Goal: Complete application form: Complete application form

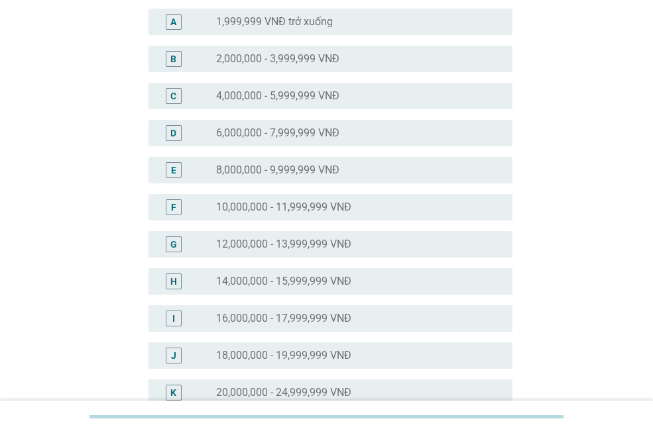
scroll to position [199, 0]
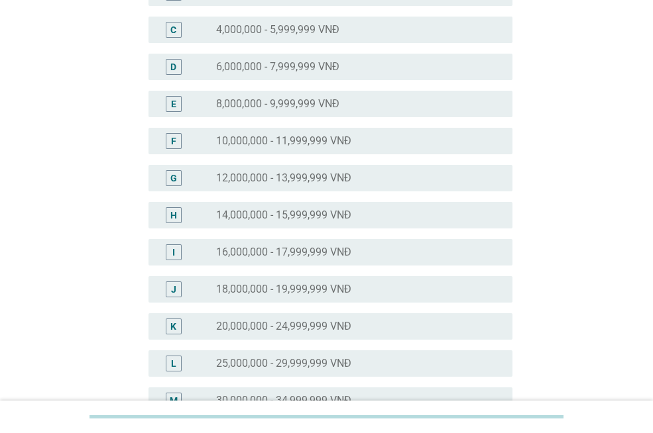
click at [282, 278] on div "J radio_button_unchecked 18,000,000 - 19,999,999 VNĐ" at bounding box center [330, 289] width 364 height 27
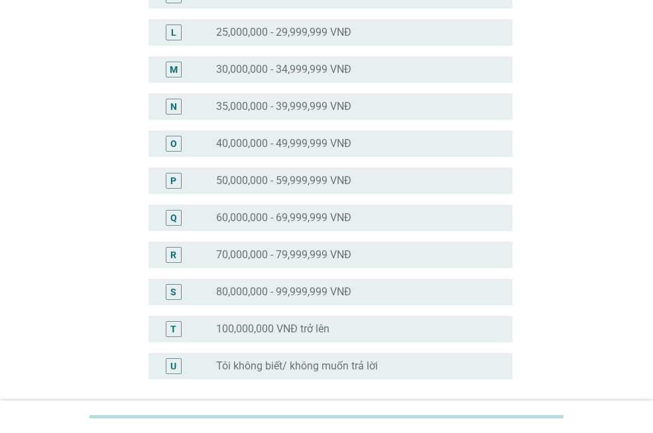
scroll to position [647, 0]
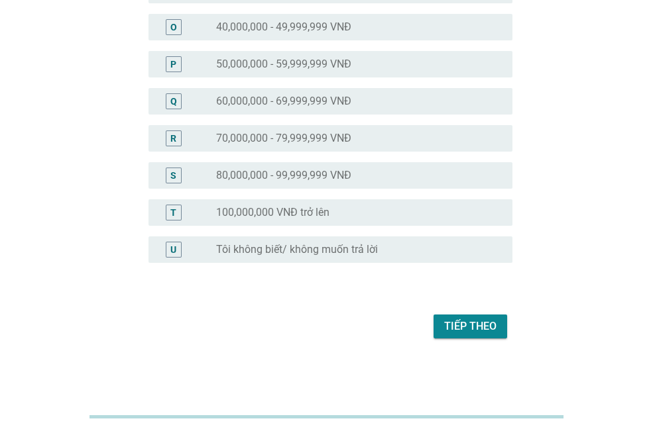
click at [462, 324] on div "Tiếp theo" at bounding box center [470, 327] width 52 height 16
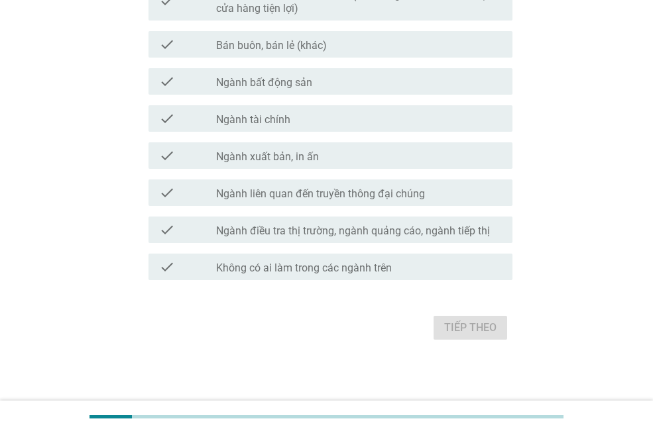
scroll to position [740, 0]
click at [270, 258] on div "check_box_outline_blank Không có ai làm trong các ngành trên" at bounding box center [359, 266] width 286 height 16
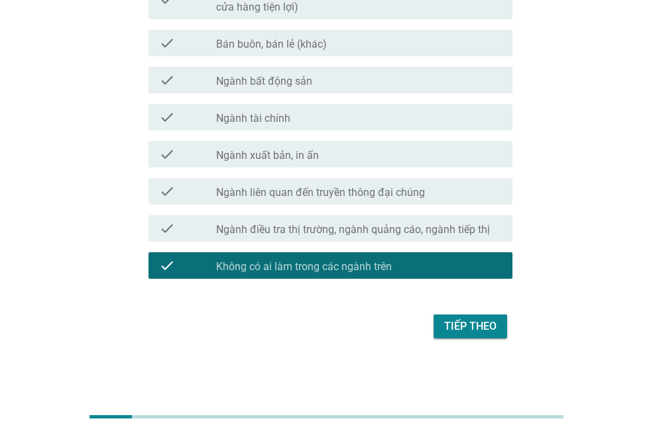
click at [482, 323] on div "Tiếp theo" at bounding box center [470, 327] width 52 height 16
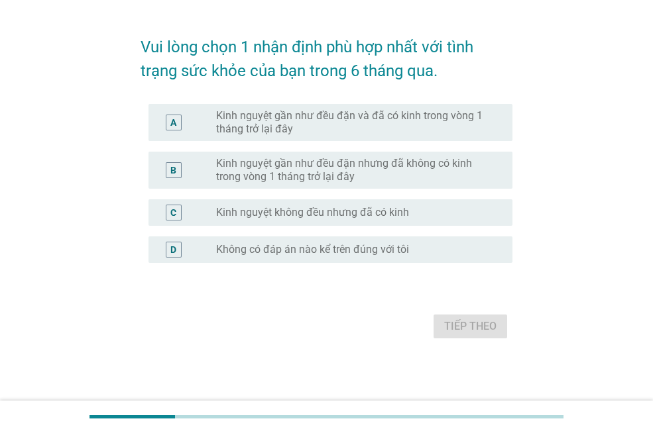
scroll to position [0, 0]
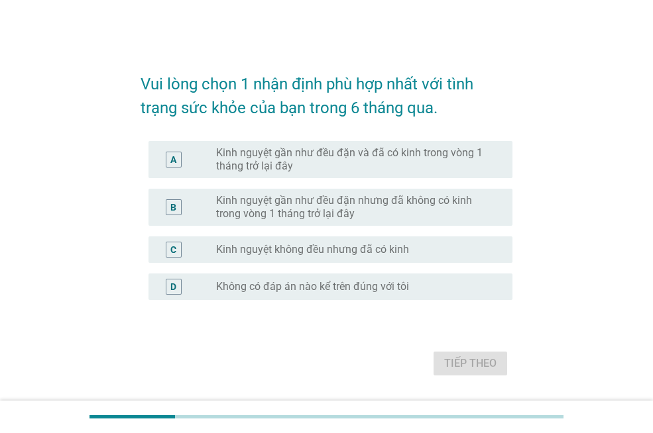
click at [342, 161] on label "Kinh nguyệt gần như đều đặn và đã có kinh trong vòng 1 tháng trở lại đây" at bounding box center [353, 159] width 275 height 27
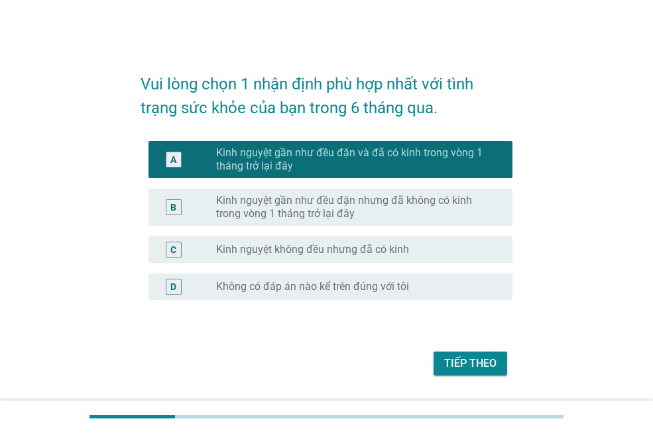
click at [474, 359] on div "Tiếp theo" at bounding box center [470, 364] width 52 height 16
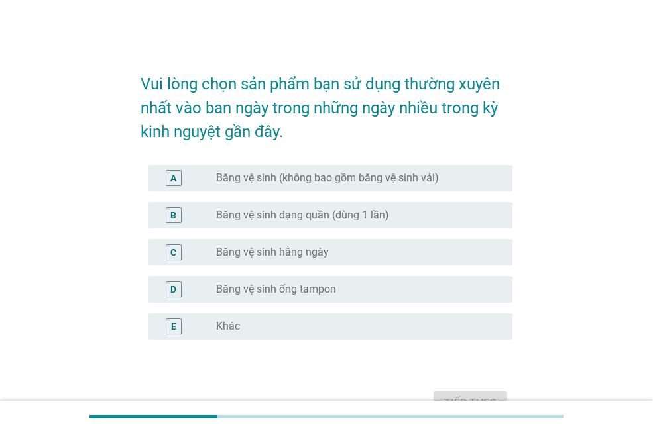
click at [358, 172] on label "Băng vệ sinh (không bao gồm băng vệ sinh vải)" at bounding box center [327, 178] width 223 height 13
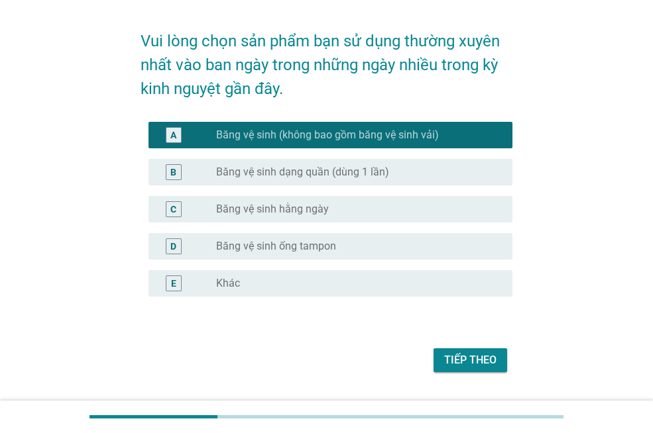
scroll to position [66, 0]
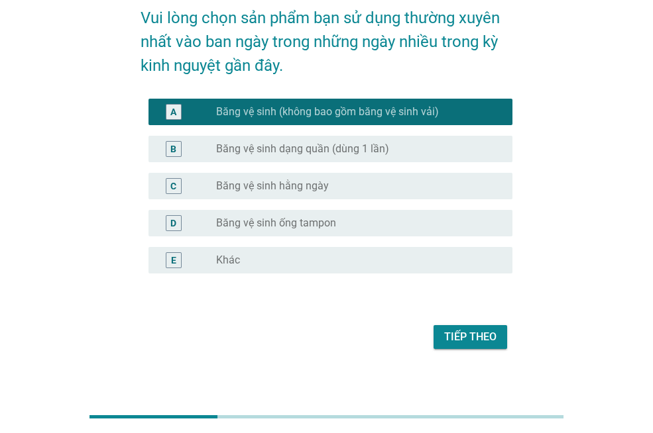
click at [278, 180] on label "Băng vệ sinh hằng ngày" at bounding box center [272, 186] width 113 height 13
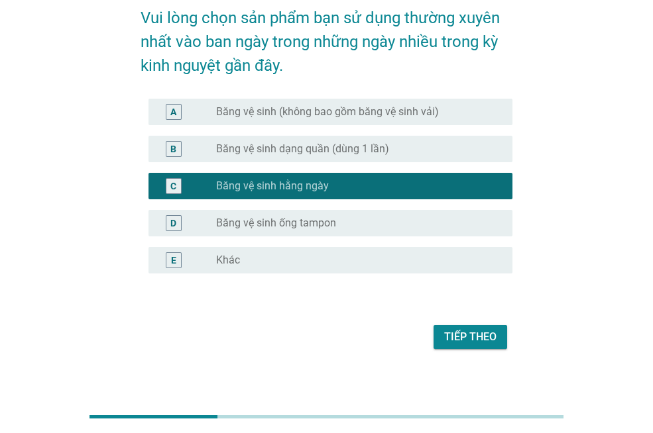
click at [309, 111] on label "Băng vệ sinh (không bao gồm băng vệ sinh vải)" at bounding box center [327, 111] width 223 height 13
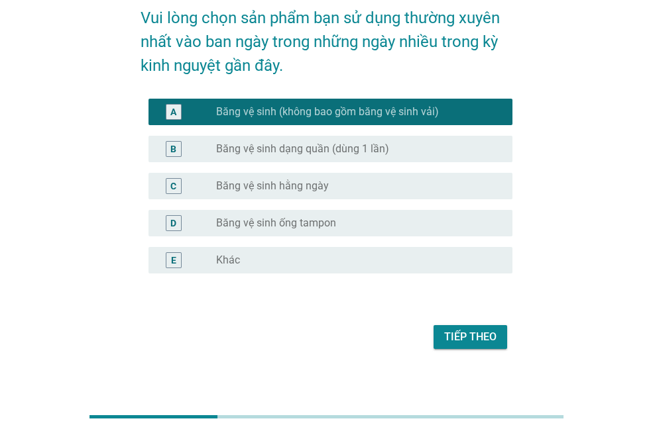
click at [477, 341] on div "Tiếp theo" at bounding box center [470, 337] width 52 height 16
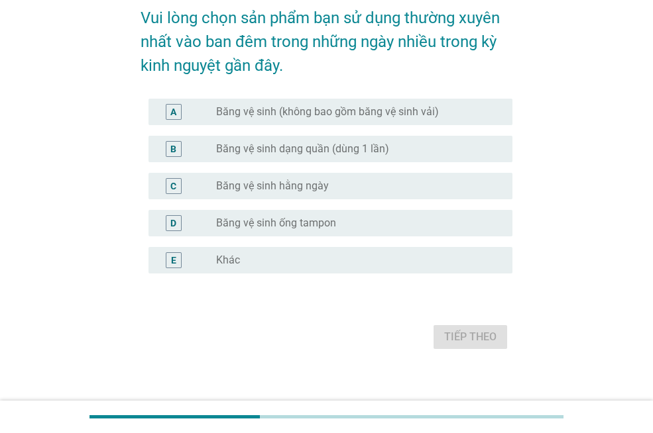
scroll to position [0, 0]
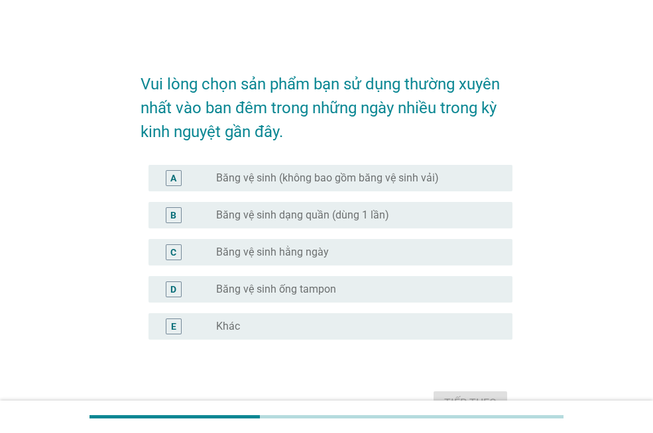
click at [365, 176] on label "Băng vệ sinh (không bao gồm băng vệ sinh vải)" at bounding box center [327, 178] width 223 height 13
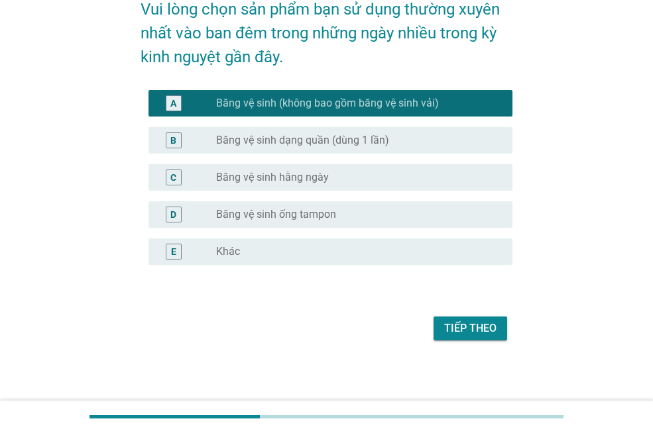
scroll to position [77, 0]
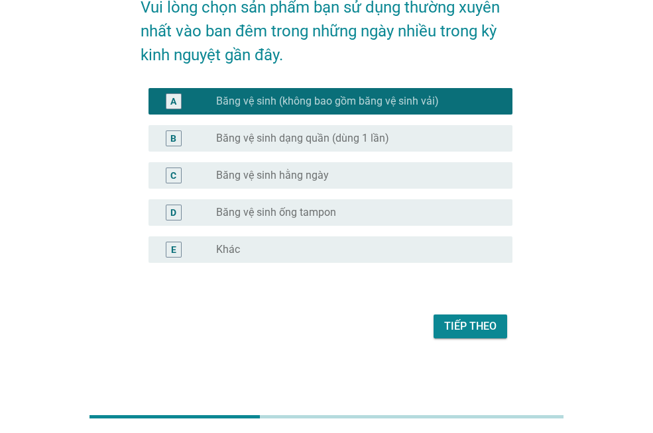
click at [492, 335] on button "Tiếp theo" at bounding box center [470, 327] width 74 height 24
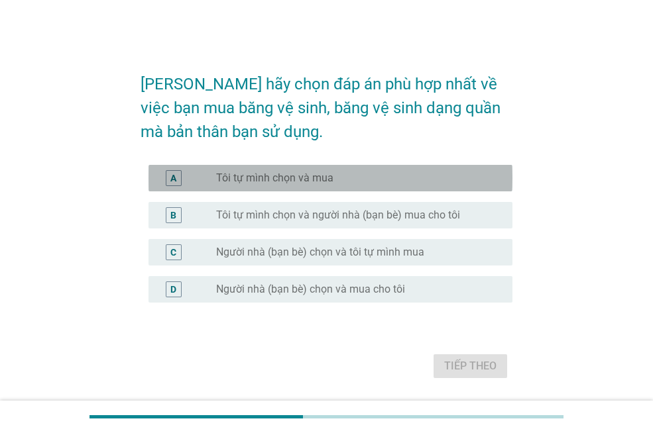
click at [341, 187] on div "A radio_button_unchecked Tôi tự mình chọn và mua" at bounding box center [330, 178] width 364 height 27
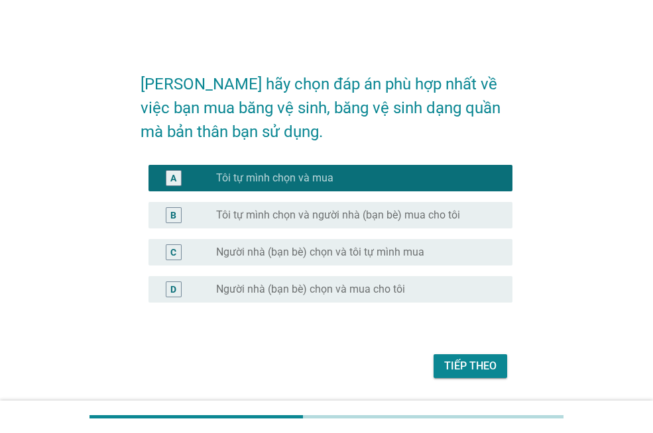
click at [472, 363] on div "Tiếp theo" at bounding box center [470, 366] width 52 height 16
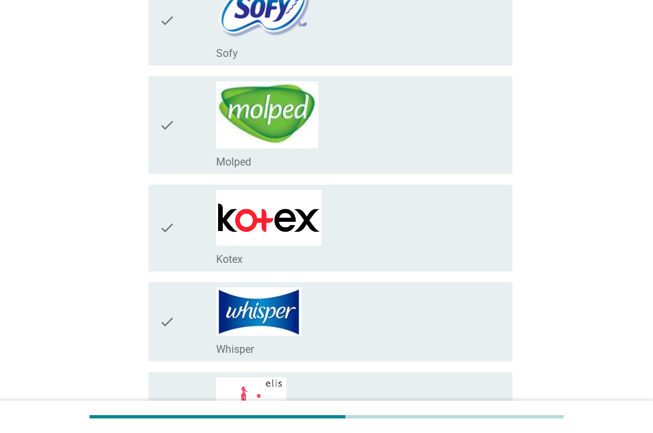
scroll to position [199, 0]
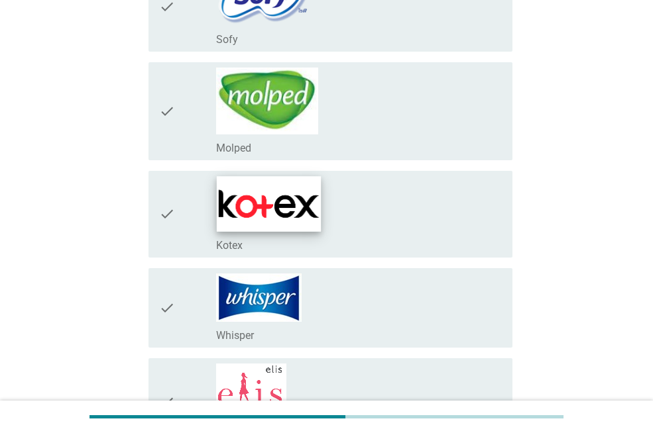
click at [296, 225] on img at bounding box center [269, 203] width 104 height 55
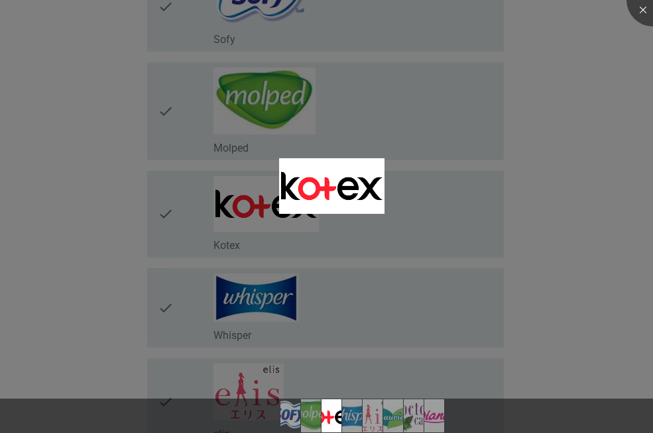
scroll to position [331, 0]
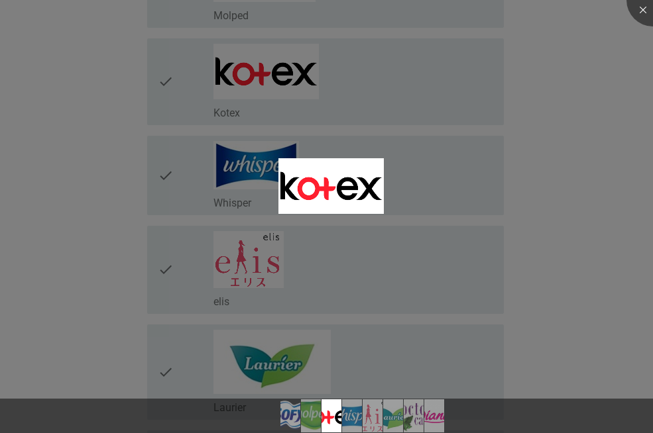
click at [176, 182] on div at bounding box center [326, 216] width 653 height 433
click at [164, 178] on div at bounding box center [326, 216] width 653 height 433
click at [432, 225] on div at bounding box center [326, 216] width 653 height 433
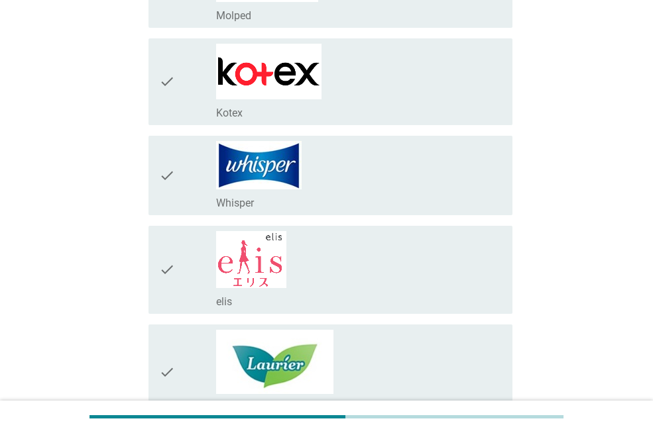
click at [168, 180] on icon "check" at bounding box center [167, 175] width 16 height 69
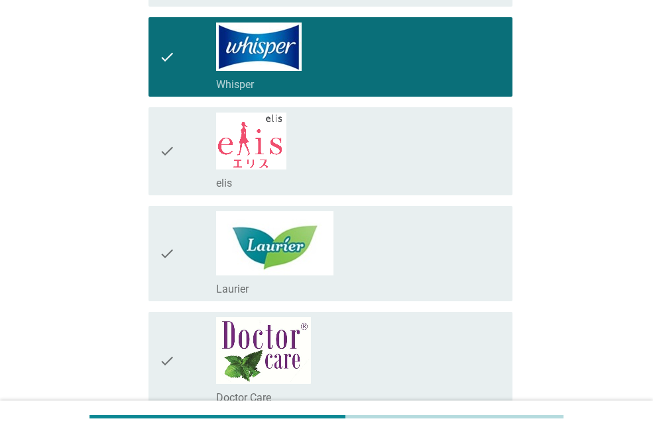
scroll to position [464, 0]
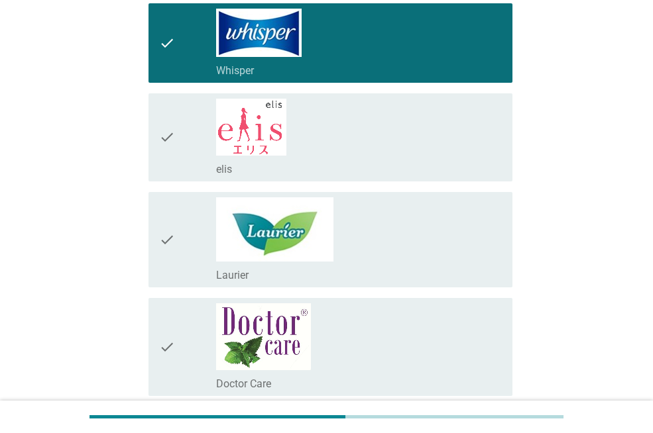
click at [156, 239] on div "check check_box_outline_blank Laurier" at bounding box center [330, 239] width 364 height 95
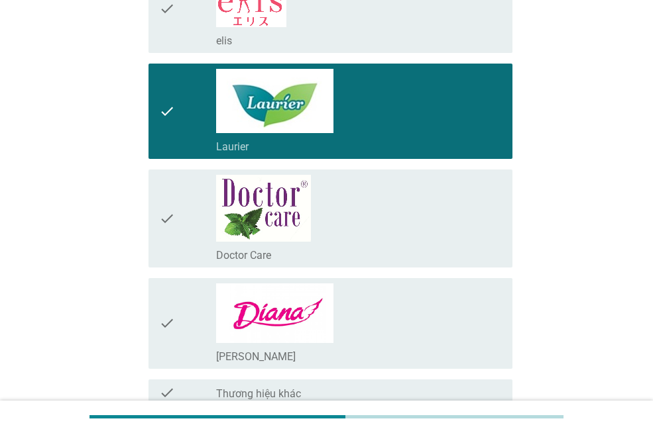
scroll to position [596, 0]
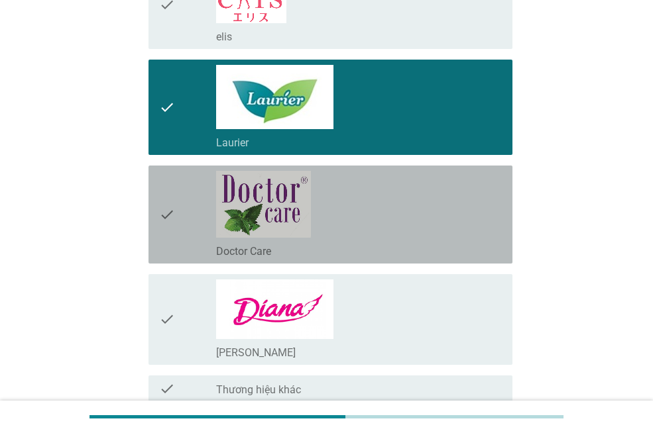
click at [158, 215] on div "check check_box_outline_blank Doctor Care" at bounding box center [330, 215] width 364 height 98
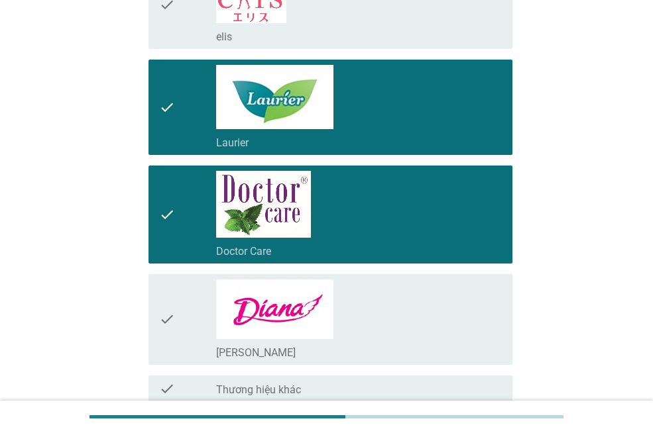
click at [166, 314] on icon "check" at bounding box center [167, 320] width 16 height 80
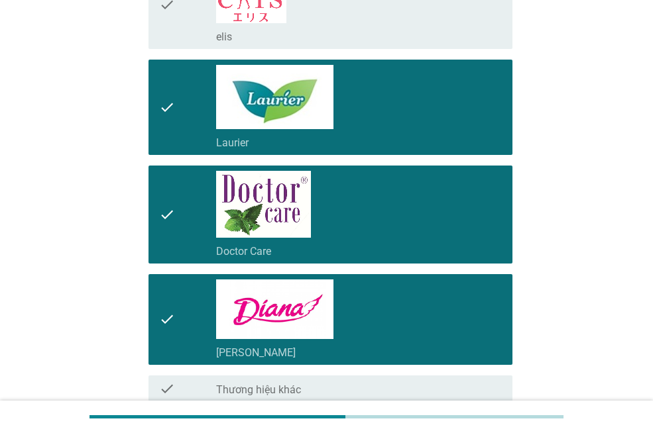
scroll to position [719, 0]
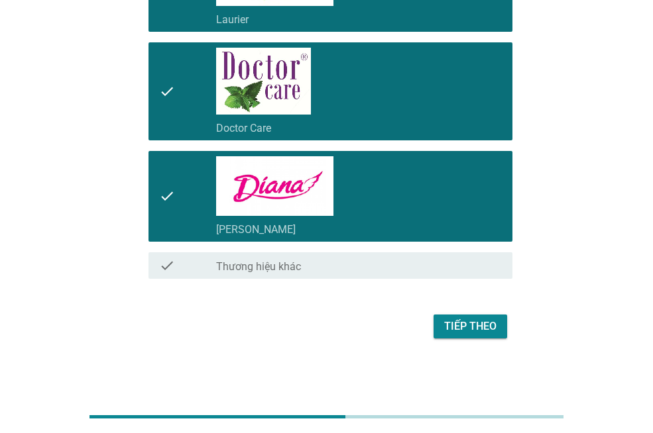
click at [488, 326] on div "Tiếp theo" at bounding box center [470, 327] width 52 height 16
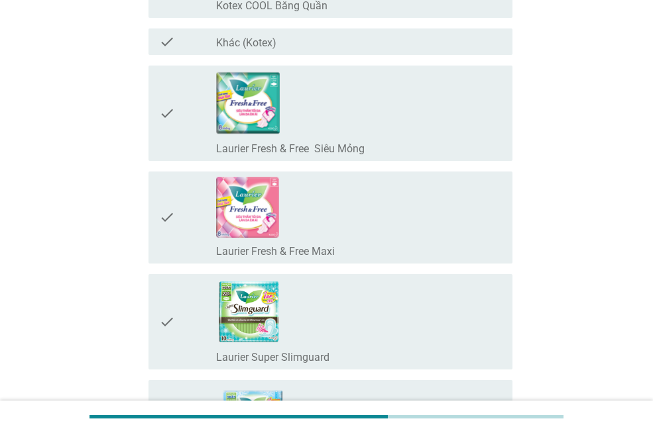
scroll to position [4306, 0]
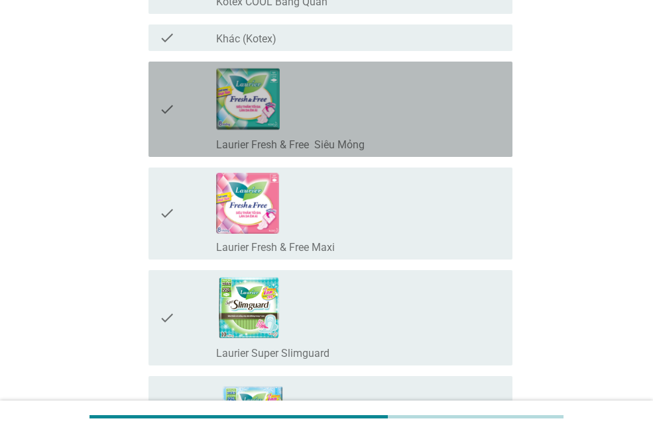
click at [166, 107] on icon "check" at bounding box center [167, 109] width 16 height 85
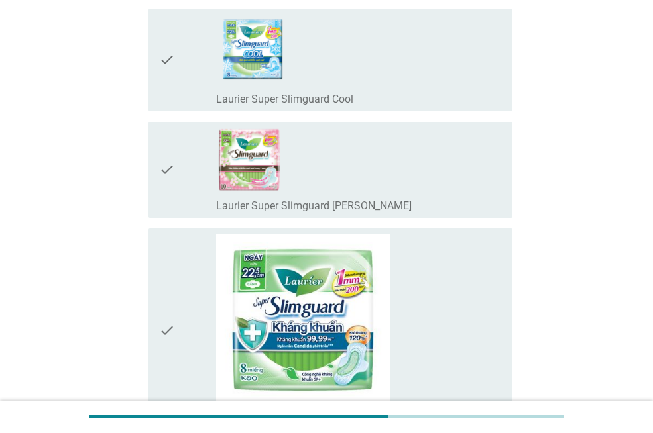
scroll to position [4704, 0]
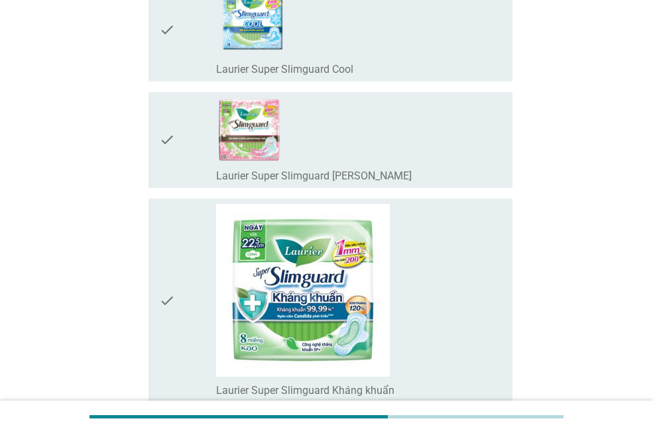
click at [163, 136] on icon "check" at bounding box center [167, 139] width 16 height 85
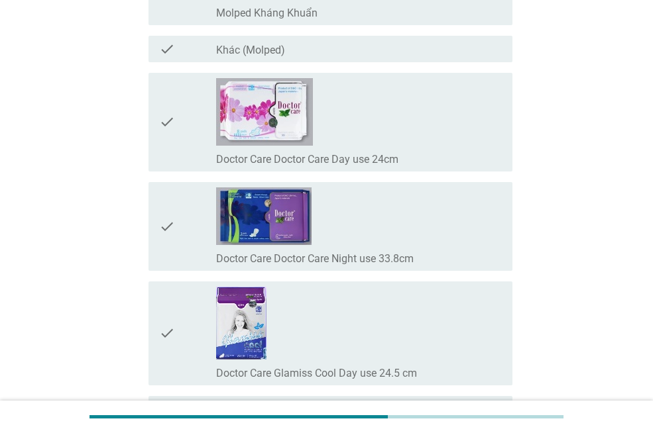
scroll to position [10070, 0]
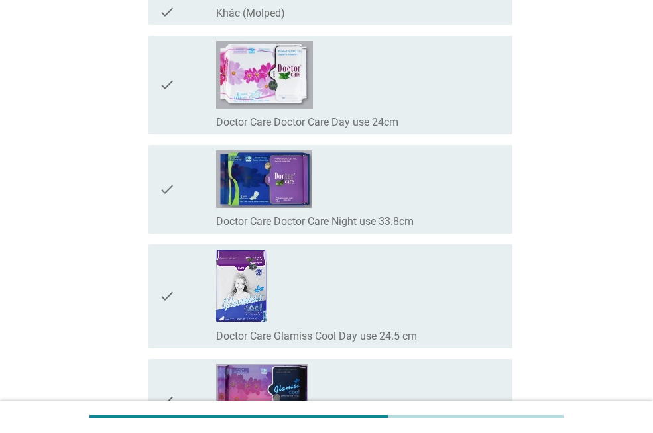
click at [170, 299] on icon "check" at bounding box center [167, 296] width 16 height 93
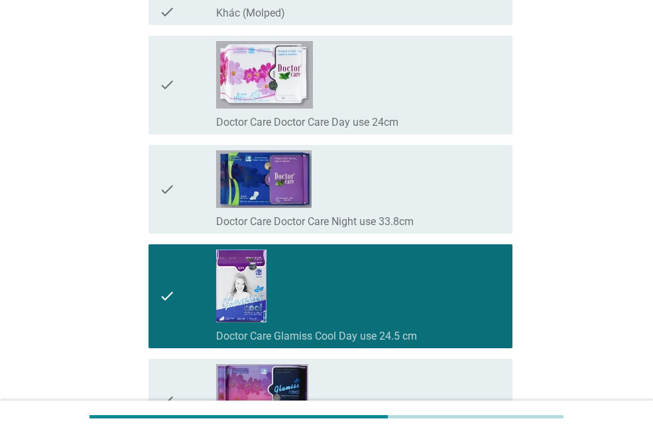
click at [166, 184] on icon "check" at bounding box center [167, 189] width 16 height 78
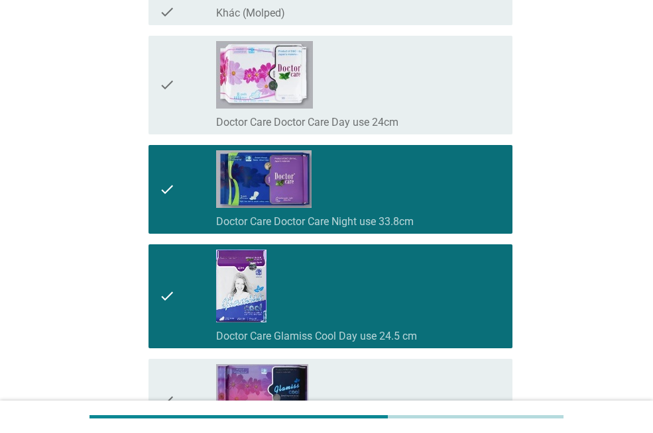
drag, startPoint x: 177, startPoint y: 85, endPoint x: 197, endPoint y: 90, distance: 20.6
click at [178, 85] on div "check" at bounding box center [187, 85] width 57 height 88
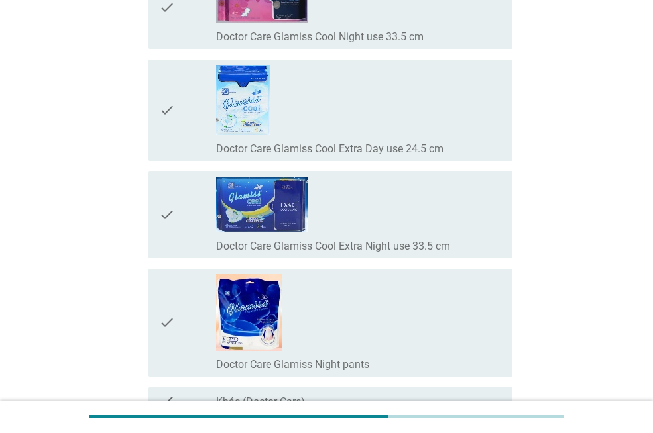
scroll to position [10468, 0]
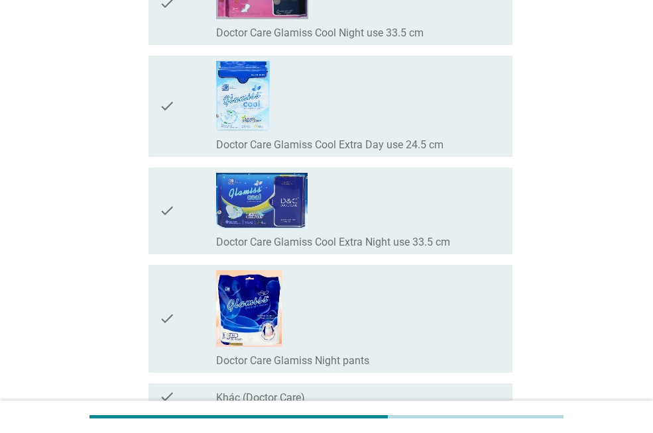
click at [184, 120] on div "check" at bounding box center [187, 106] width 57 height 91
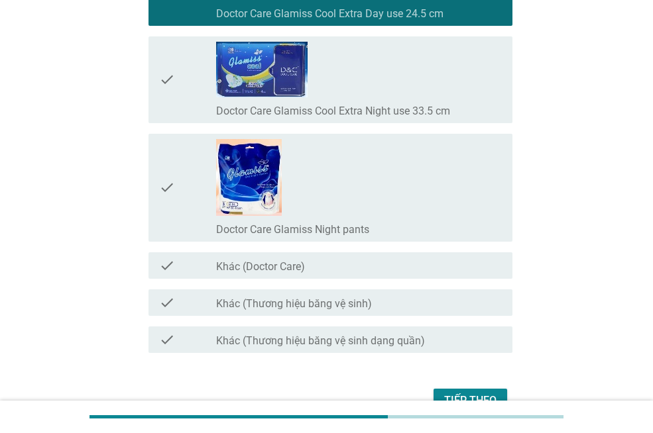
scroll to position [10673, 0]
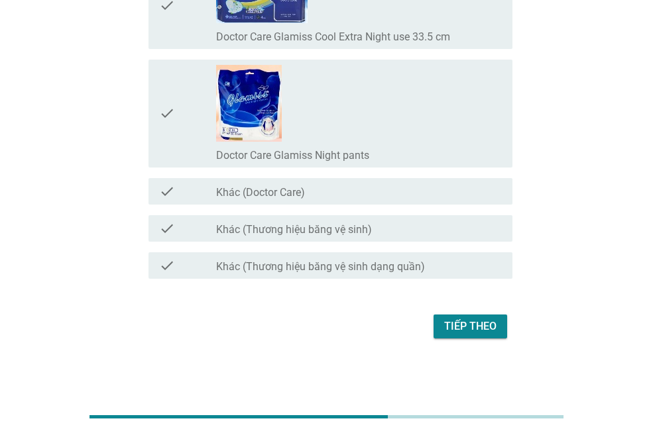
click at [480, 331] on div "Tiếp theo" at bounding box center [470, 327] width 52 height 16
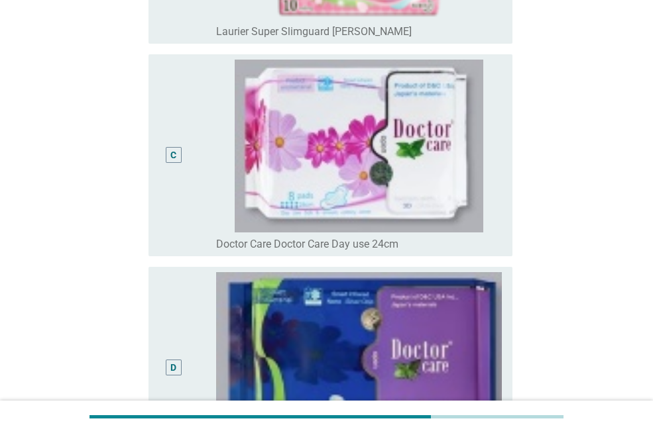
scroll to position [530, 0]
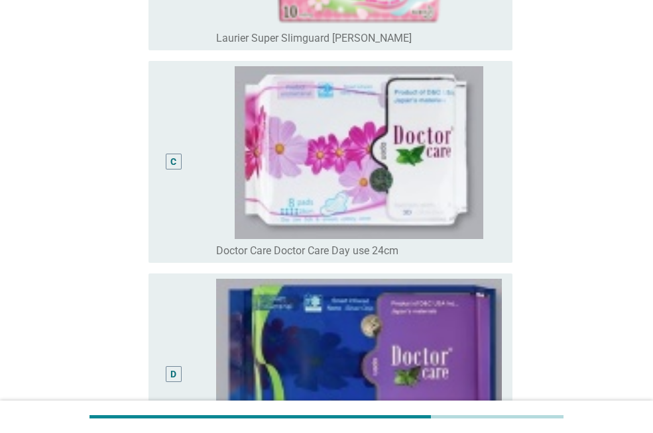
click at [178, 158] on div "C" at bounding box center [174, 162] width 16 height 16
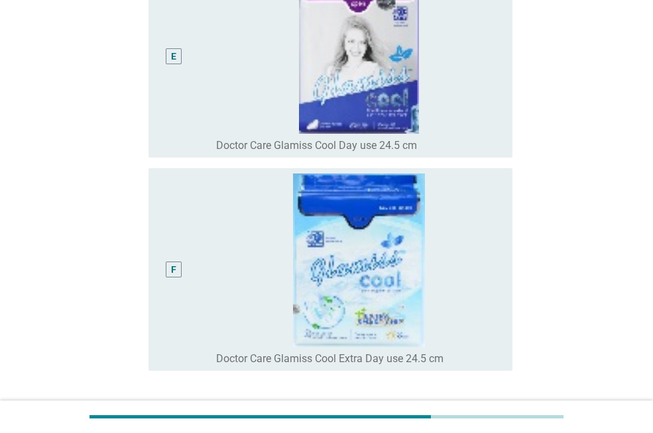
scroll to position [1169, 0]
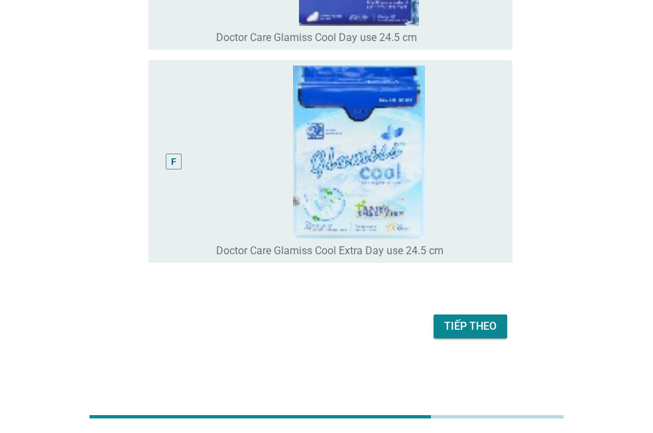
click at [456, 323] on div "Tiếp theo" at bounding box center [470, 327] width 52 height 16
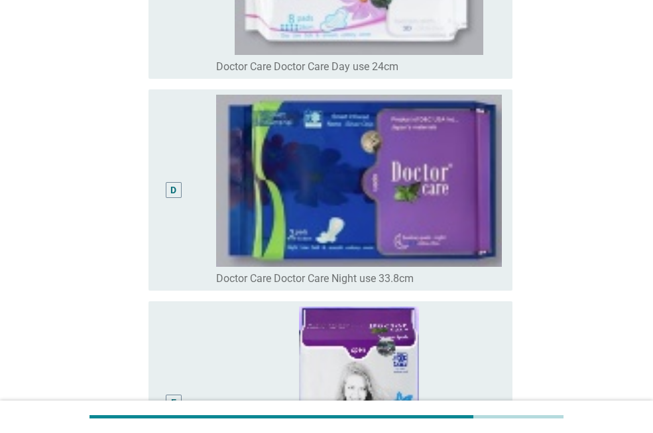
scroll to position [795, 0]
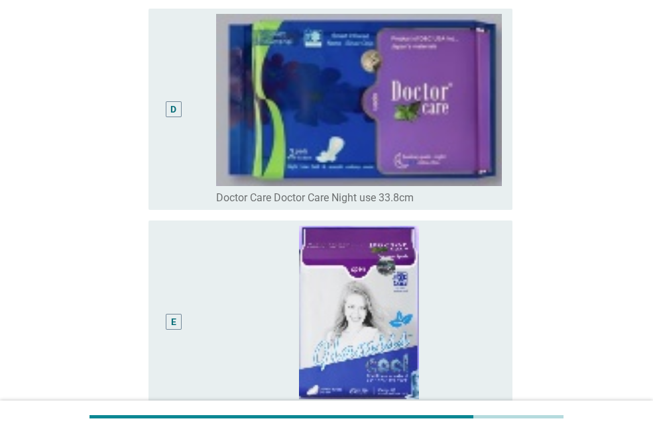
click at [179, 107] on div "D" at bounding box center [174, 109] width 16 height 16
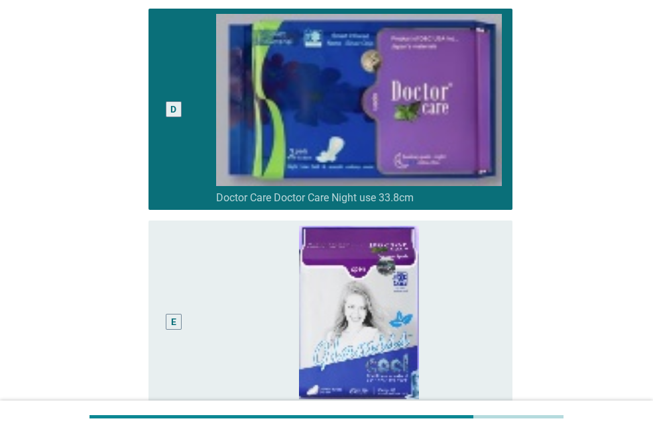
click at [176, 109] on div "D" at bounding box center [173, 110] width 6 height 14
click at [184, 312] on div "E" at bounding box center [173, 322] width 28 height 192
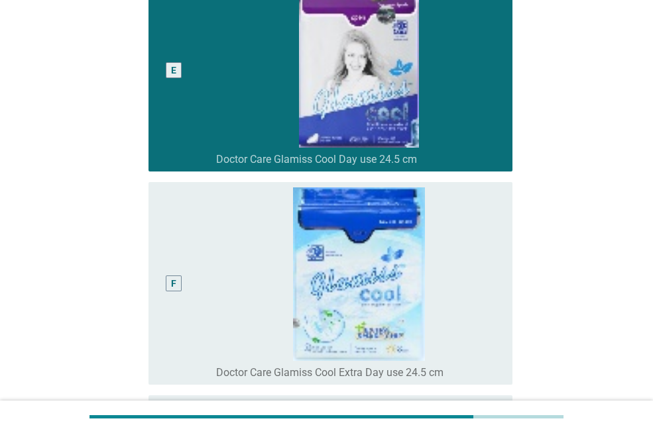
scroll to position [1206, 0]
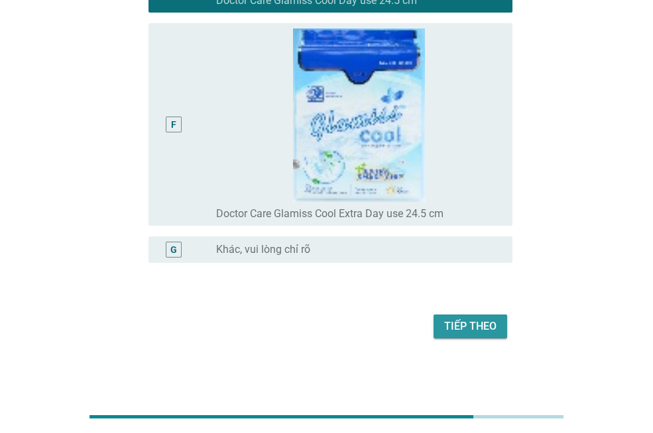
click at [451, 323] on div "Tiếp theo" at bounding box center [470, 327] width 52 height 16
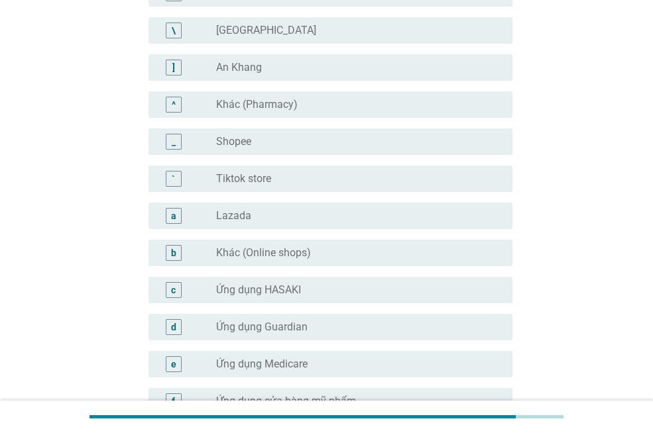
scroll to position [1126, 0]
click at [214, 138] on div "_" at bounding box center [187, 141] width 57 height 16
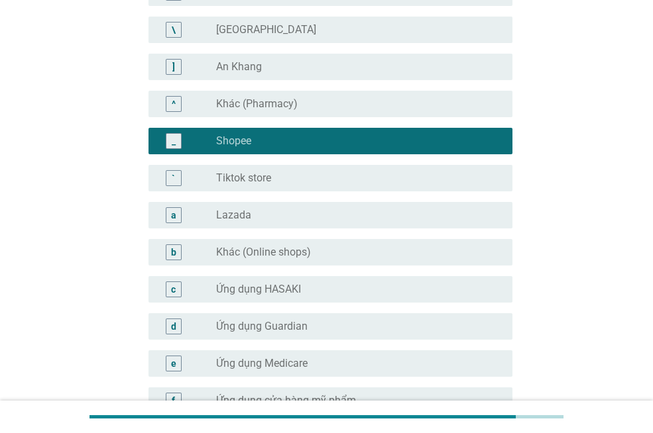
scroll to position [1352, 0]
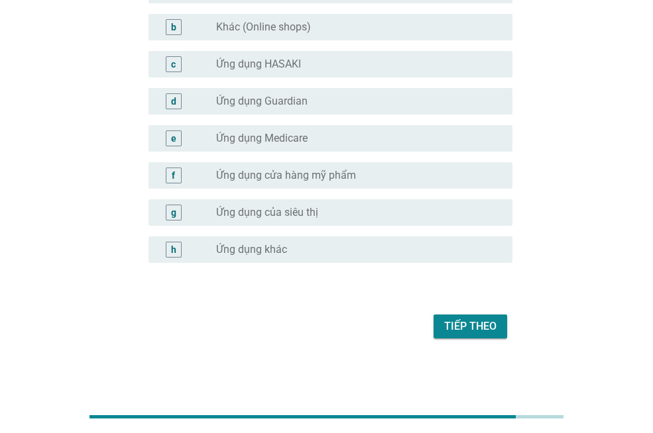
click at [469, 327] on div "Tiếp theo" at bounding box center [470, 327] width 52 height 16
